Goal: Information Seeking & Learning: Learn about a topic

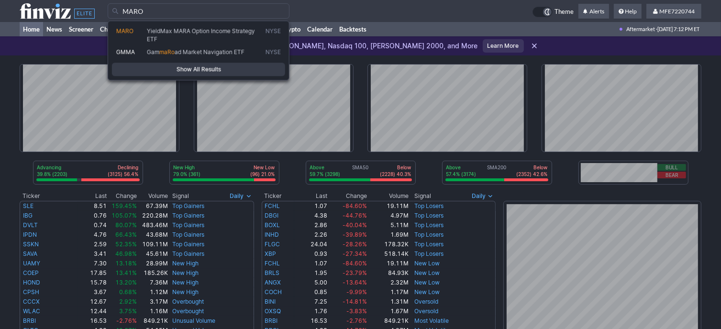
type input "MARO"
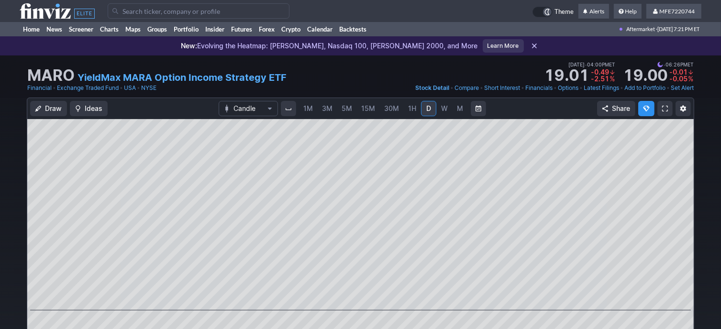
click at [228, 11] on input "Search" at bounding box center [199, 10] width 182 height 15
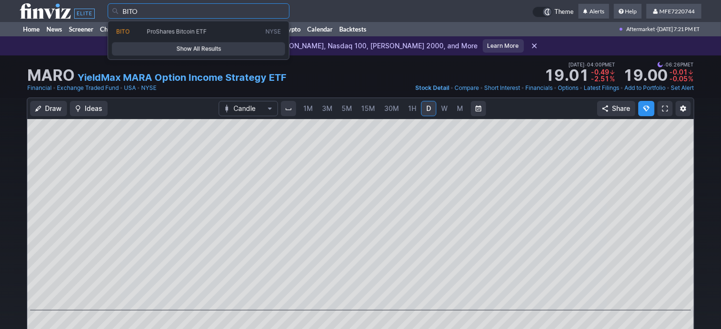
type input "BITO"
